Goal: Navigation & Orientation: Find specific page/section

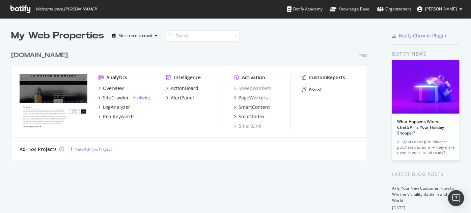
scroll to position [208, 462]
click at [118, 100] on div "SiteCrawler" at bounding box center [116, 97] width 26 height 7
